Goal: Browse casually

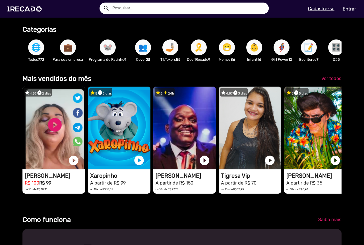
scroll to position [0, 360]
click at [330, 81] on span "Ver todos" at bounding box center [331, 78] width 20 height 5
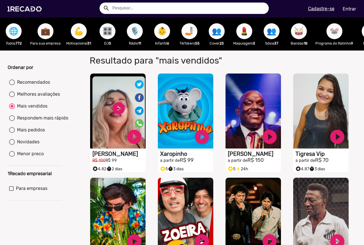
click at [11, 31] on span "🌐" at bounding box center [14, 31] width 10 height 16
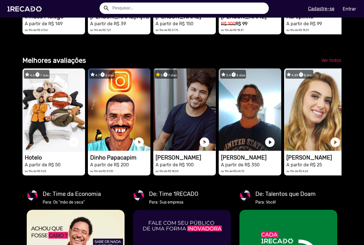
scroll to position [0, 360]
click at [331, 63] on span "Ver todos" at bounding box center [331, 60] width 20 height 5
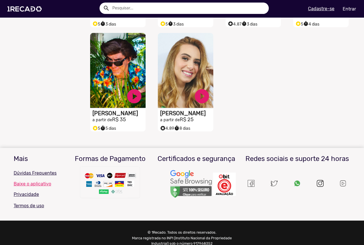
scroll to position [266, 0]
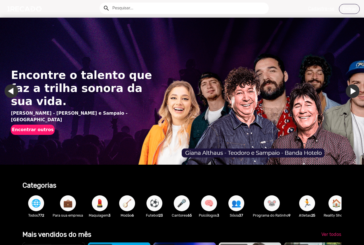
scroll to position [0, 360]
